Goal: Find specific page/section: Find specific page/section

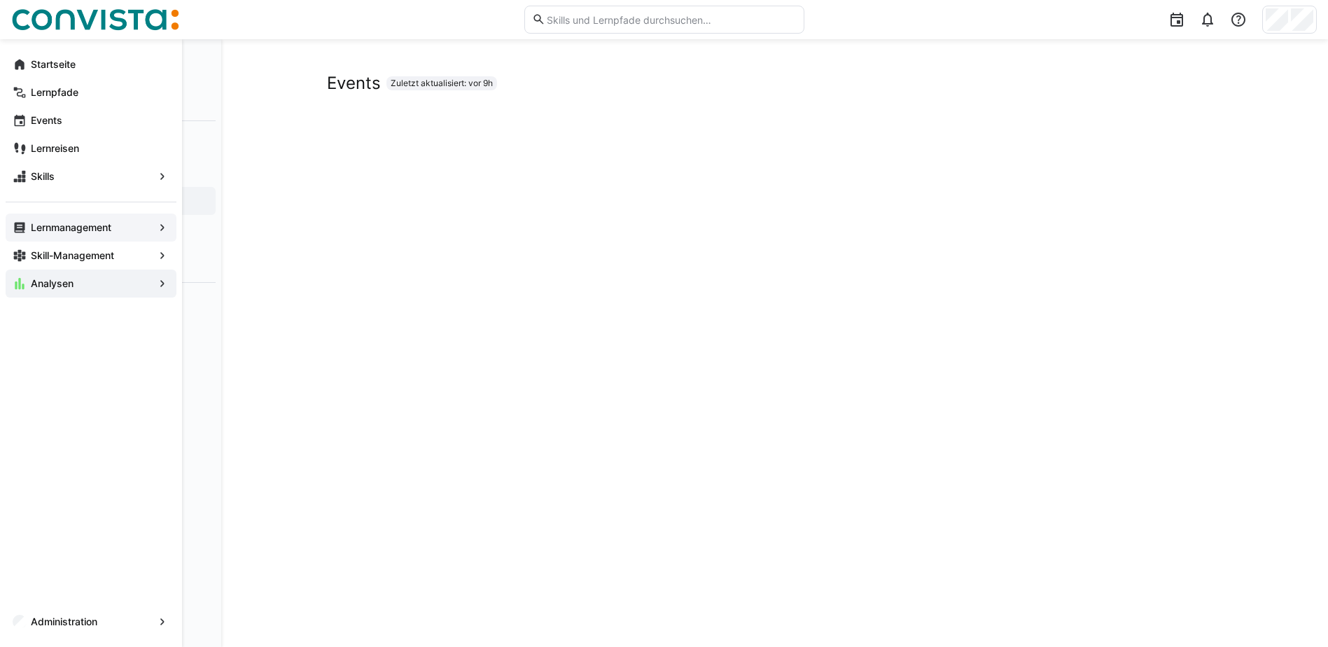
click at [0, 0] on app-navigation-label "Lernmanagement" at bounding box center [0, 0] width 0 height 0
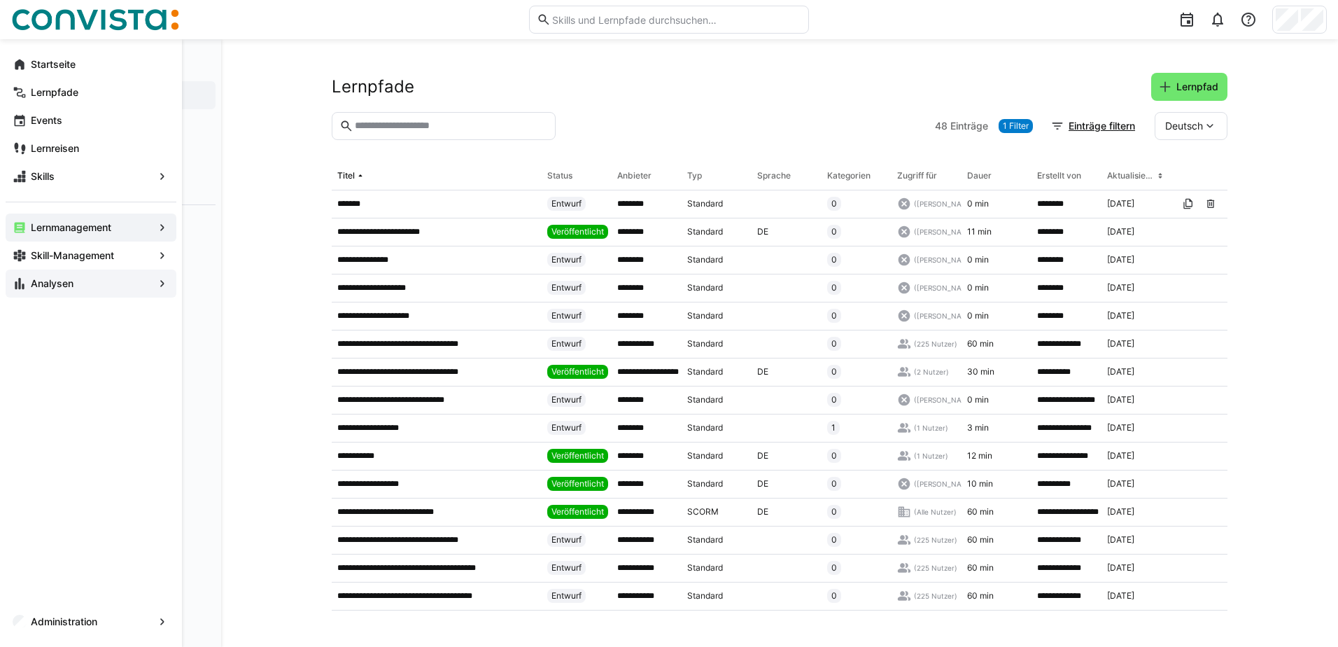
click at [0, 0] on app-navigation-label "Analysen" at bounding box center [0, 0] width 0 height 0
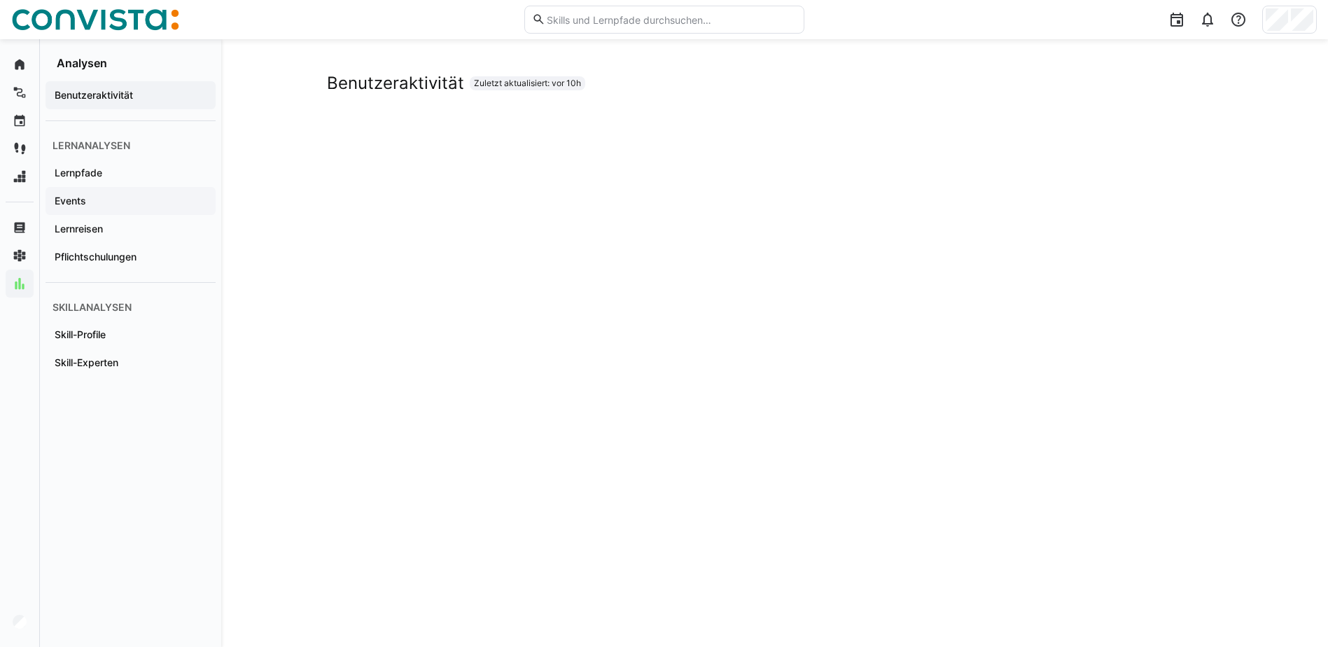
click at [122, 195] on span "Events" at bounding box center [130, 201] width 156 height 14
